Goal: Task Accomplishment & Management: Manage account settings

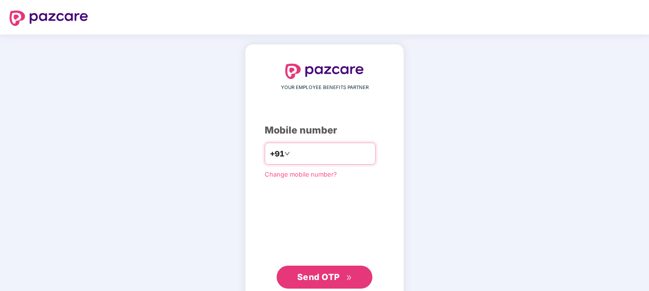
drag, startPoint x: 338, startPoint y: 150, endPoint x: 280, endPoint y: 155, distance: 57.6
click at [292, 155] on input "**********" at bounding box center [331, 153] width 78 height 15
click at [322, 155] on input "**********" at bounding box center [331, 153] width 78 height 15
click at [317, 153] on input "**********" at bounding box center [331, 153] width 78 height 15
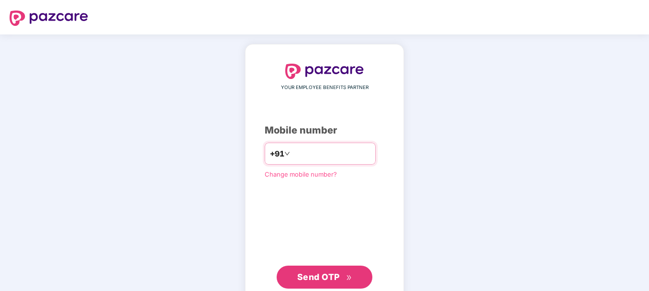
click at [329, 152] on input "**********" at bounding box center [331, 153] width 78 height 15
type input "*"
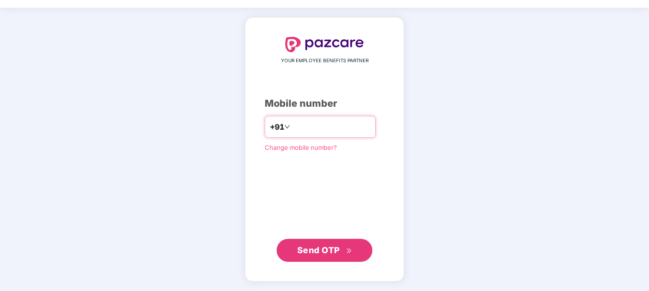
type input "**********"
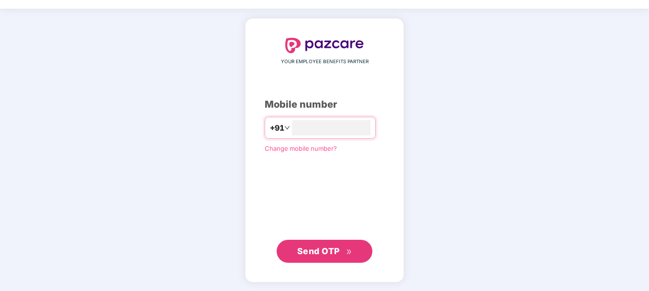
click at [332, 254] on span "Send OTP" at bounding box center [318, 251] width 43 height 10
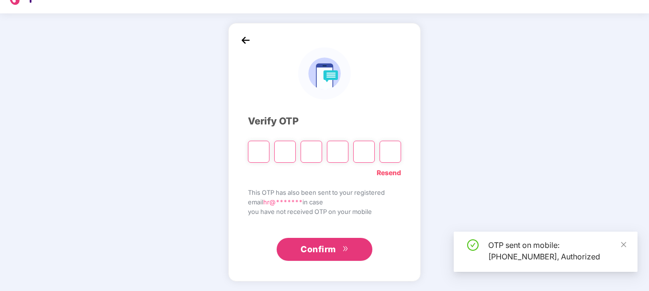
scroll to position [21, 0]
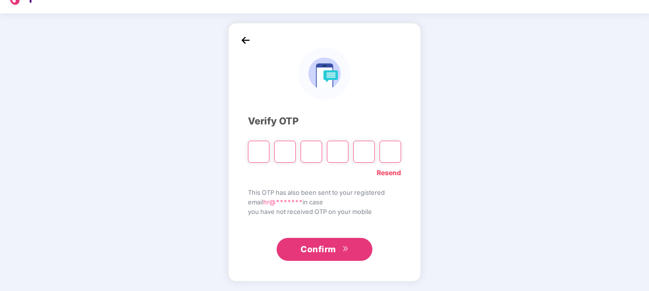
type input "*"
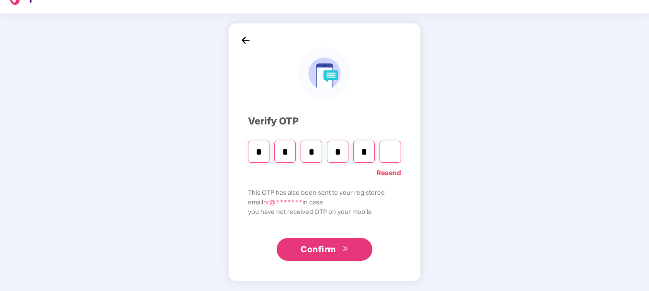
type input "*"
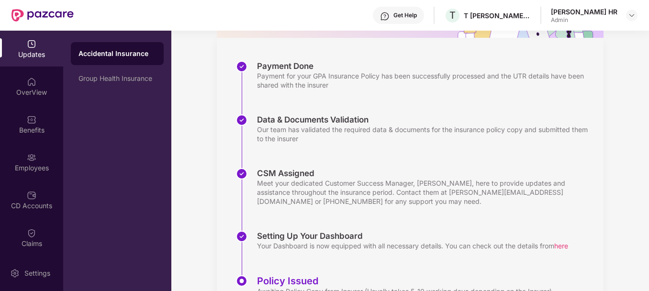
scroll to position [173, 0]
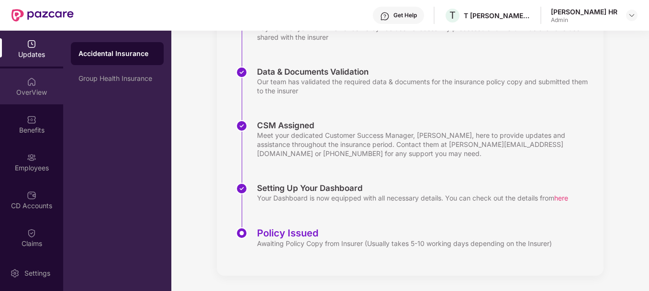
click at [19, 92] on div "OverView" at bounding box center [31, 93] width 63 height 10
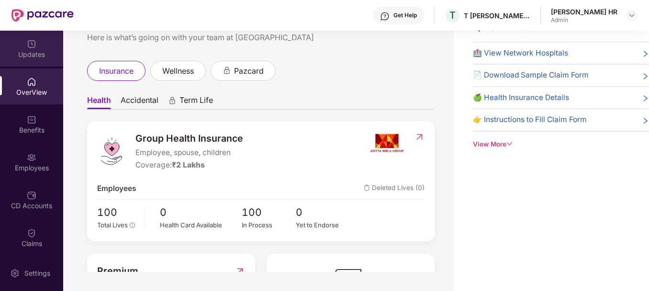
click at [41, 54] on div "Updates" at bounding box center [31, 55] width 63 height 10
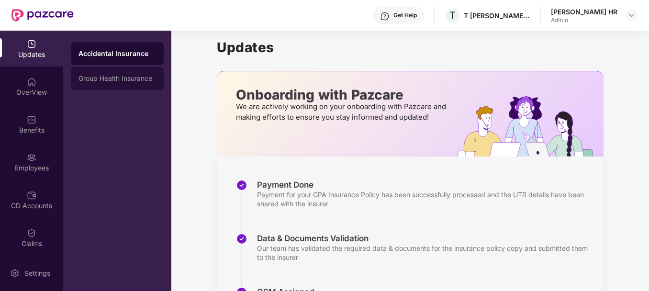
scroll to position [0, 0]
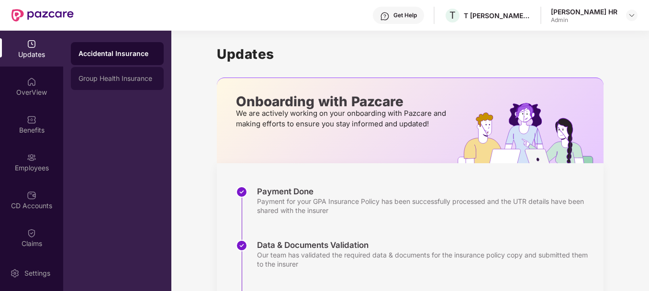
click at [141, 83] on div "Group Health Insurance" at bounding box center [117, 78] width 93 height 23
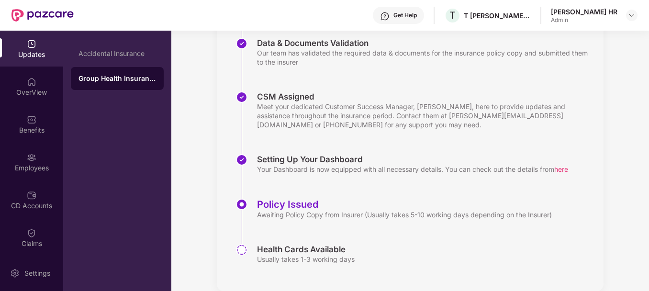
scroll to position [218, 0]
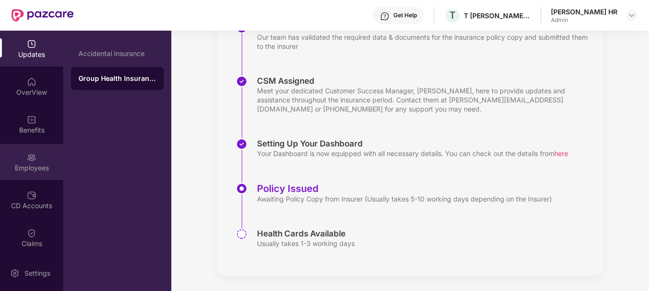
click at [33, 163] on div "Employees" at bounding box center [31, 168] width 63 height 10
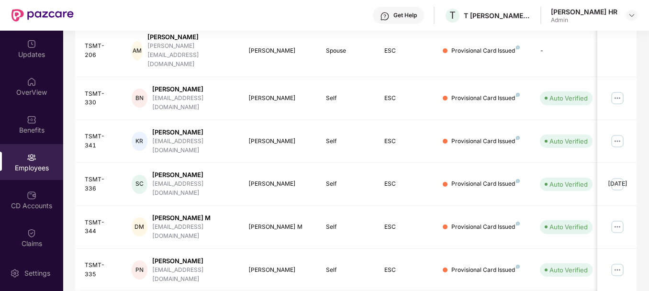
scroll to position [297, 0]
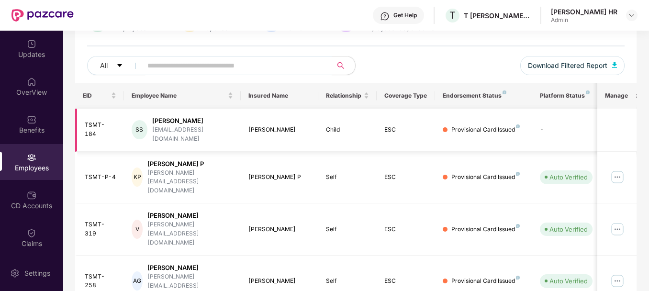
scroll to position [0, 0]
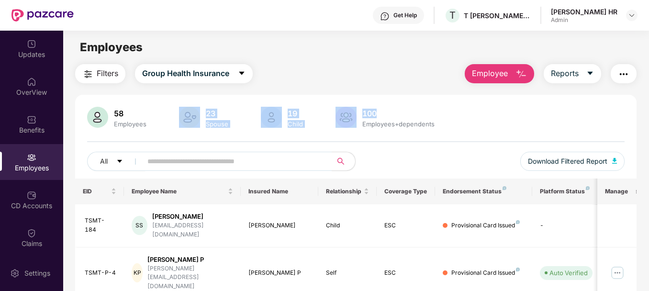
drag, startPoint x: 388, startPoint y: 110, endPoint x: 189, endPoint y: 113, distance: 198.6
click at [189, 113] on div "58 Employees 23 Spouse 19 Child 100 Employees+dependents" at bounding box center [355, 118] width 537 height 23
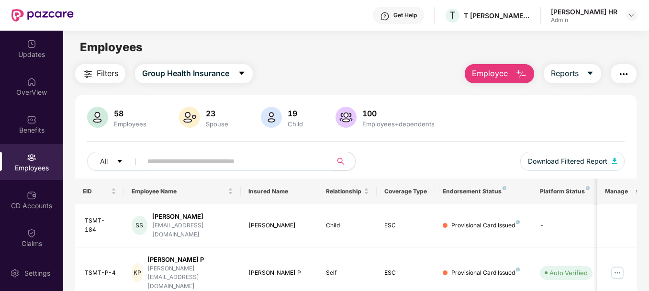
drag, startPoint x: 189, startPoint y: 113, endPoint x: 160, endPoint y: 110, distance: 28.8
click at [154, 111] on div "58 Employees 23 Spouse 19 Child 100 Employees+dependents" at bounding box center [355, 118] width 537 height 23
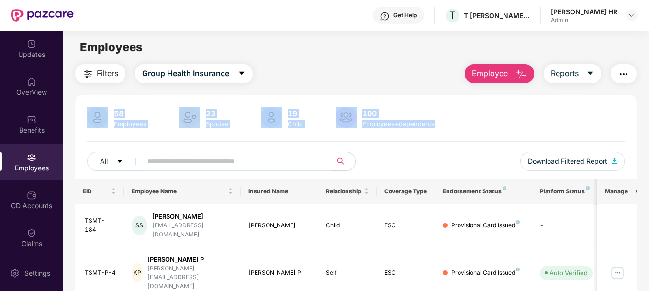
drag, startPoint x: 425, startPoint y: 123, endPoint x: 98, endPoint y: 108, distance: 327.6
click at [98, 108] on div "58 Employees 23 Spouse 19 Child 100 Employees+dependents" at bounding box center [355, 118] width 537 height 23
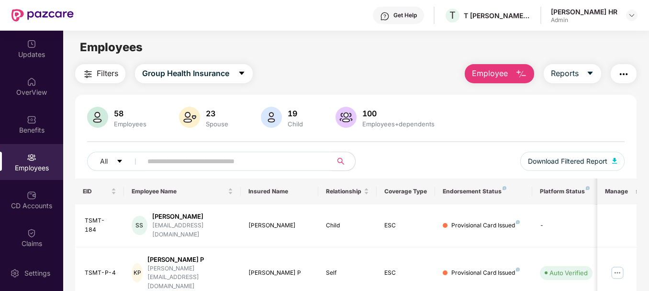
click at [258, 142] on div "58 Employees 23 Spouse 19 Child 100 Employees+dependents All Download Filtered …" at bounding box center [355, 143] width 561 height 72
click at [39, 47] on div "Updates" at bounding box center [31, 49] width 63 height 36
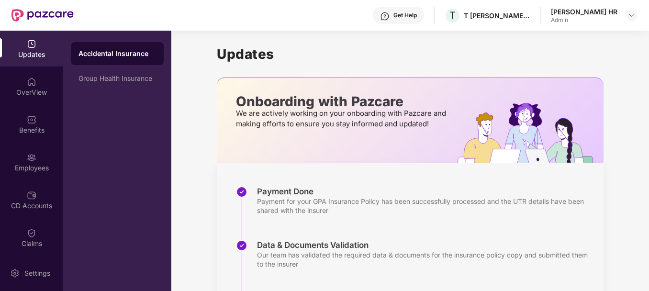
click at [138, 58] on div "Accidental Insurance" at bounding box center [117, 54] width 78 height 10
click at [228, 137] on div "Onboarding with Pazcare We are actively working on your onboarding with Pazcare…" at bounding box center [342, 120] width 251 height 85
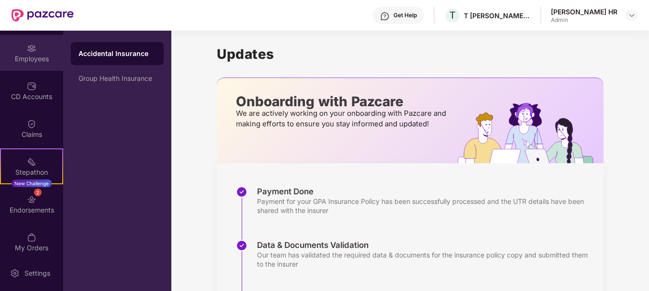
scroll to position [116, 0]
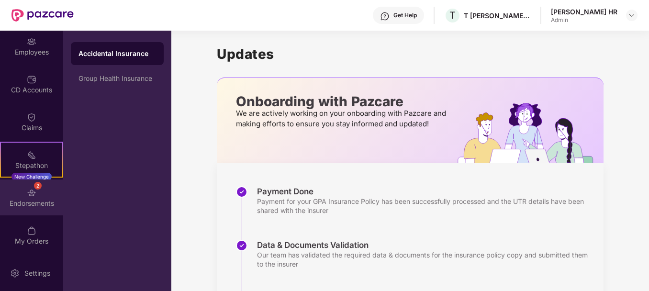
click at [39, 200] on div "Endorsements" at bounding box center [31, 204] width 63 height 10
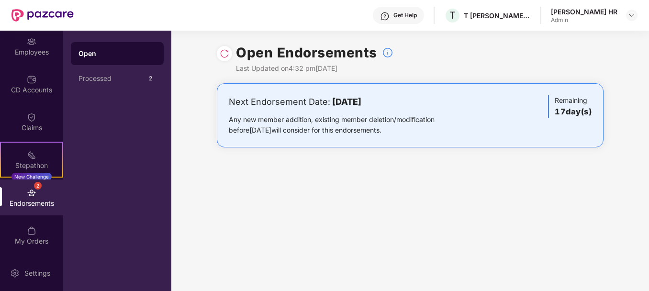
click at [218, 50] on div at bounding box center [224, 53] width 15 height 15
click at [225, 50] on img at bounding box center [225, 54] width 10 height 10
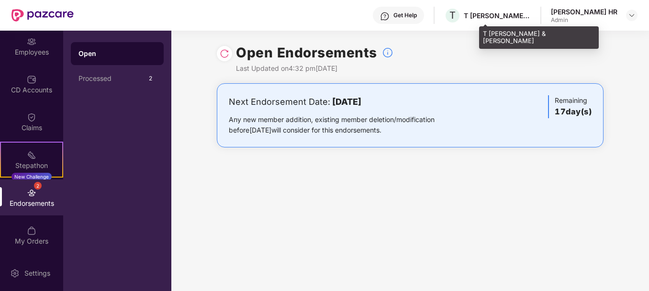
click at [531, 18] on div "T [PERSON_NAME] & [PERSON_NAME]" at bounding box center [497, 15] width 67 height 9
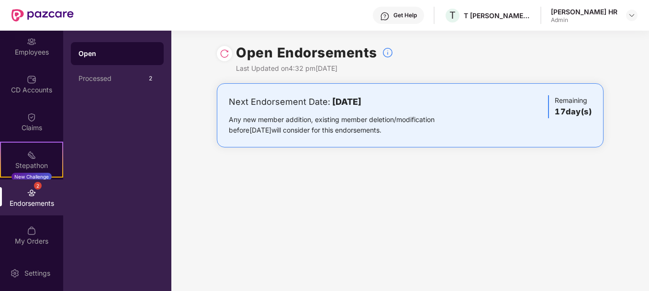
click at [223, 51] on img at bounding box center [225, 54] width 10 height 10
